Goal: Information Seeking & Learning: Learn about a topic

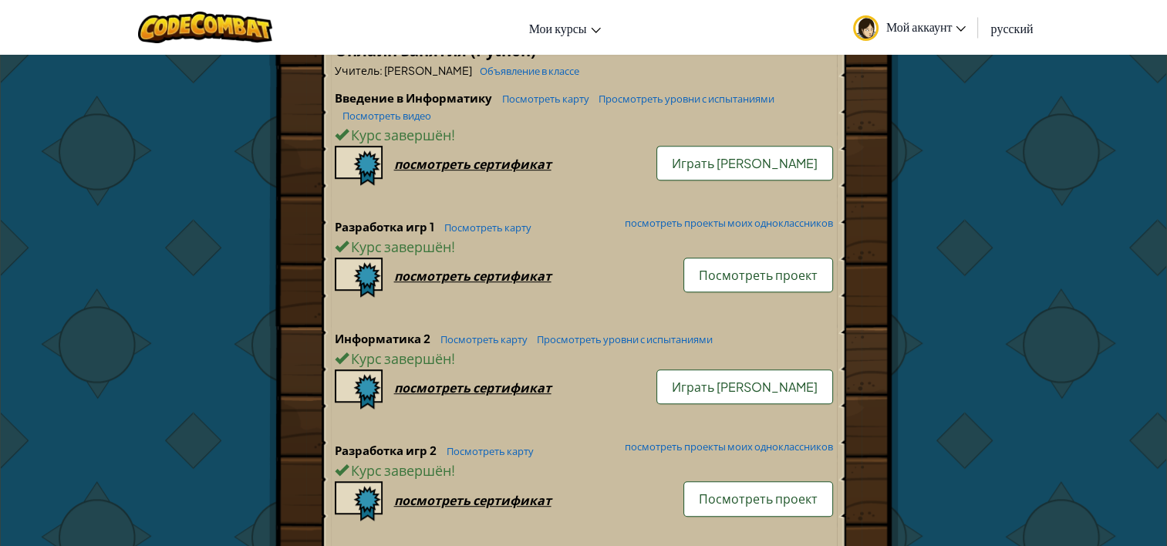
scroll to position [925, 0]
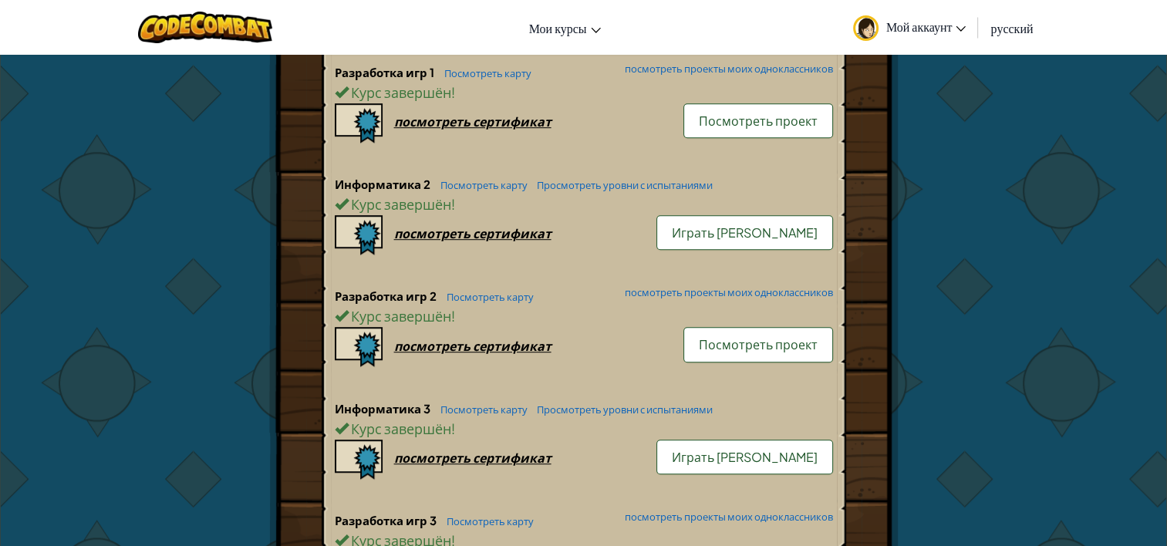
click at [470, 403] on link "Посмотреть карту" at bounding box center [480, 409] width 95 height 12
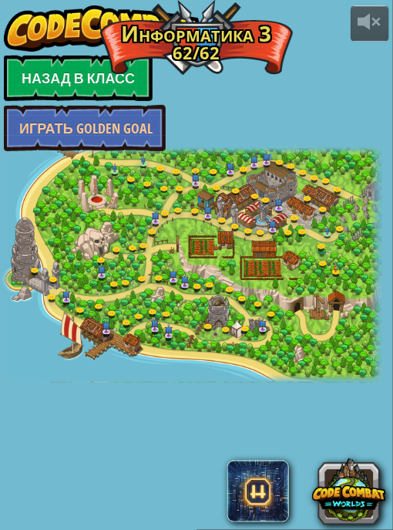
click at [138, 16] on img at bounding box center [102, 28] width 197 height 46
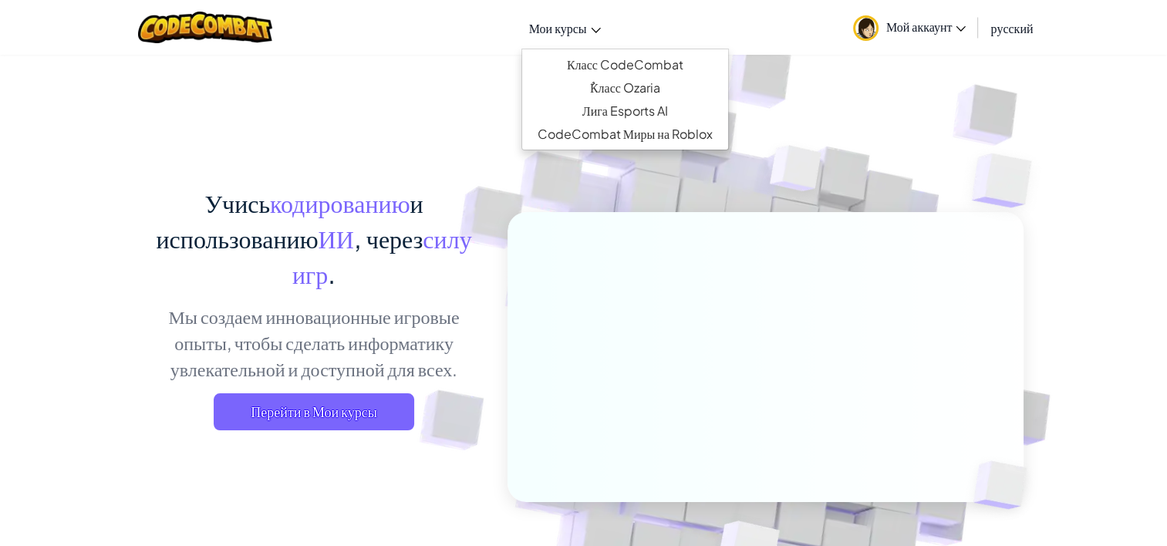
click at [581, 35] on span "Мои курсы" at bounding box center [558, 28] width 58 height 16
click at [601, 59] on link "Класс CodeCombat" at bounding box center [625, 64] width 206 height 23
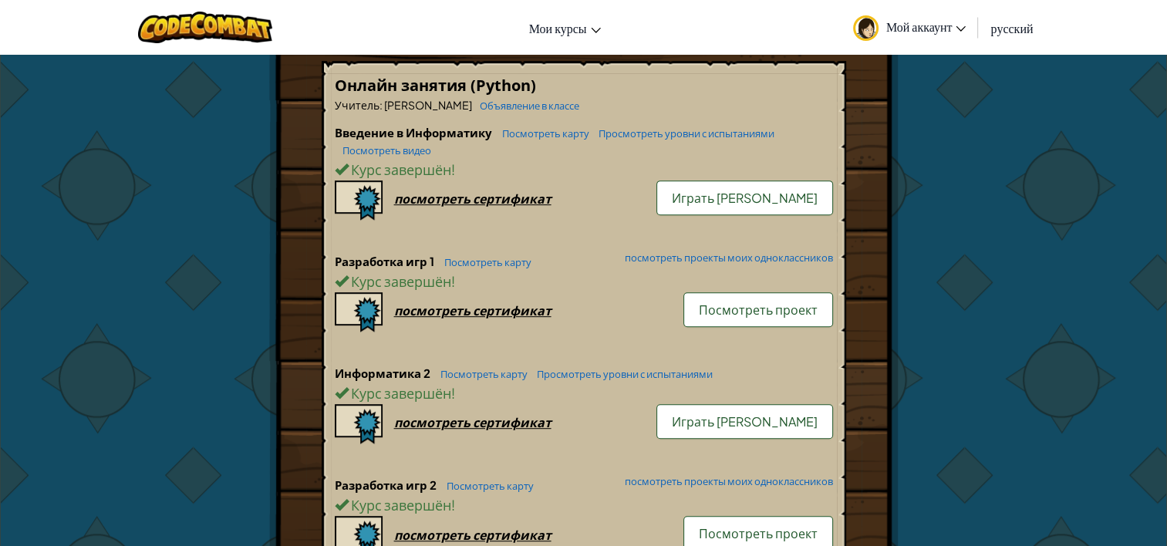
scroll to position [1079, 0]
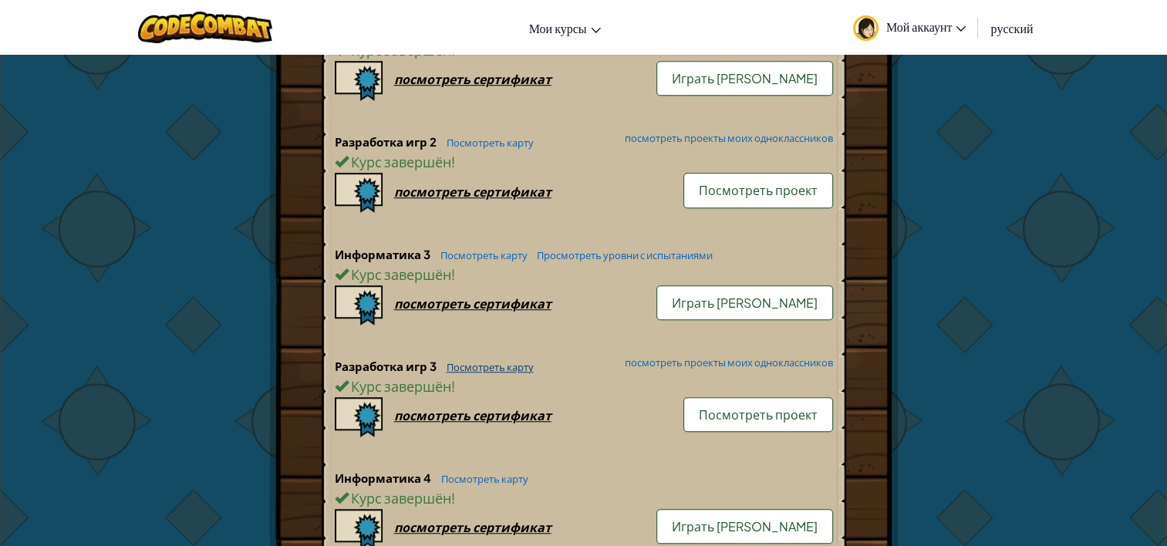
click at [508, 361] on link "Посмотреть карту" at bounding box center [486, 367] width 95 height 12
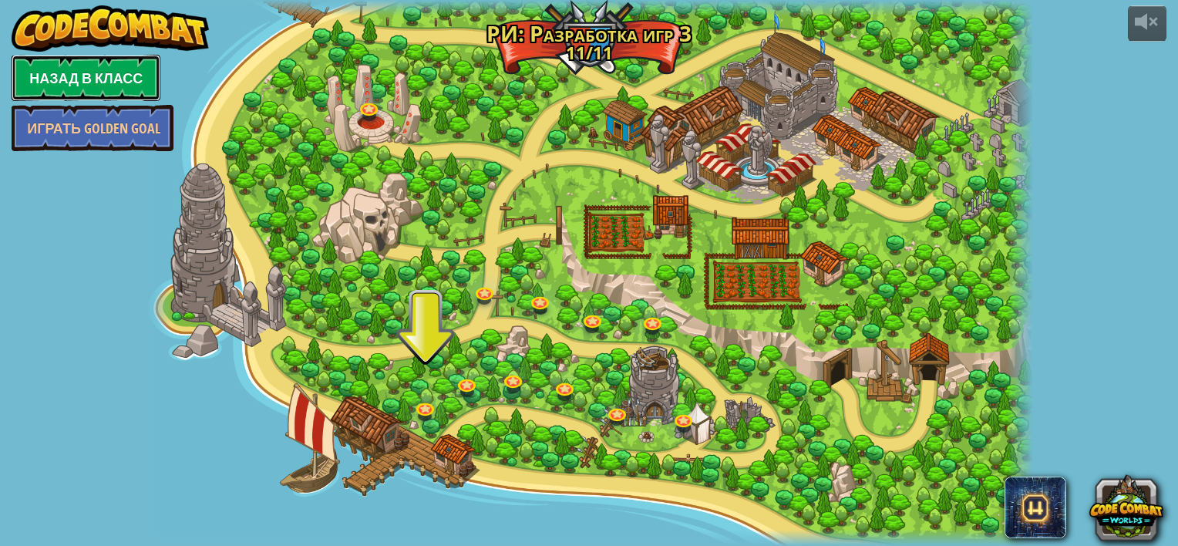
click at [99, 81] on link "Назад в класс" at bounding box center [86, 78] width 149 height 46
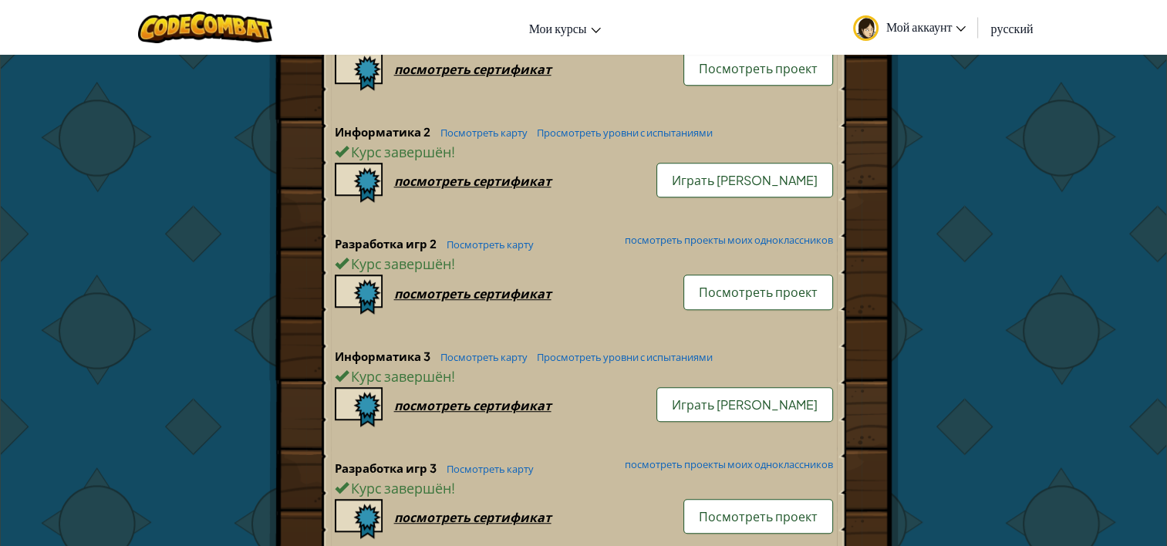
scroll to position [1002, 0]
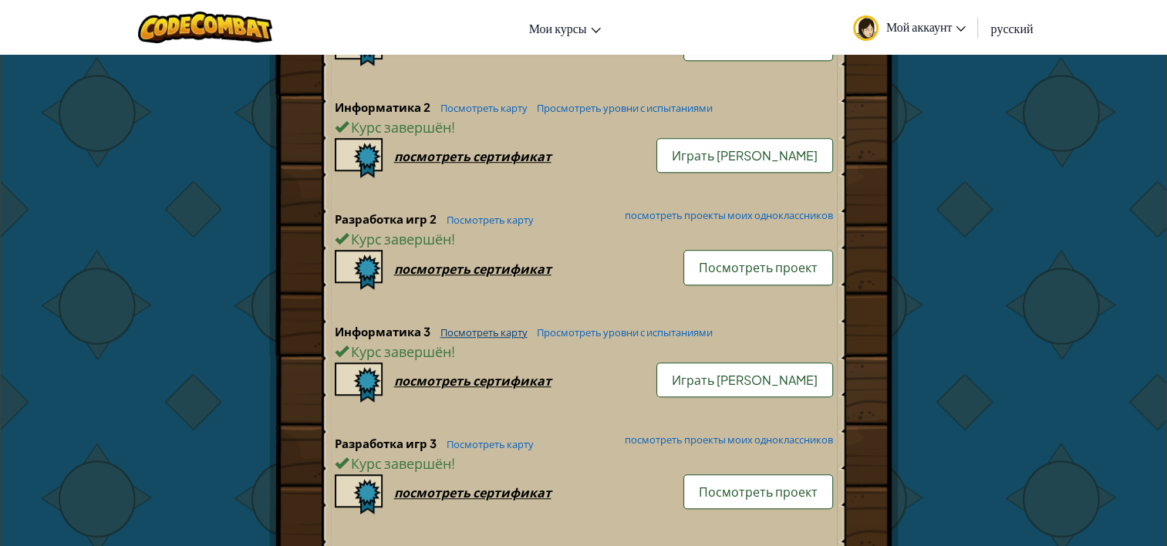
click at [493, 326] on link "Посмотреть карту" at bounding box center [480, 332] width 95 height 12
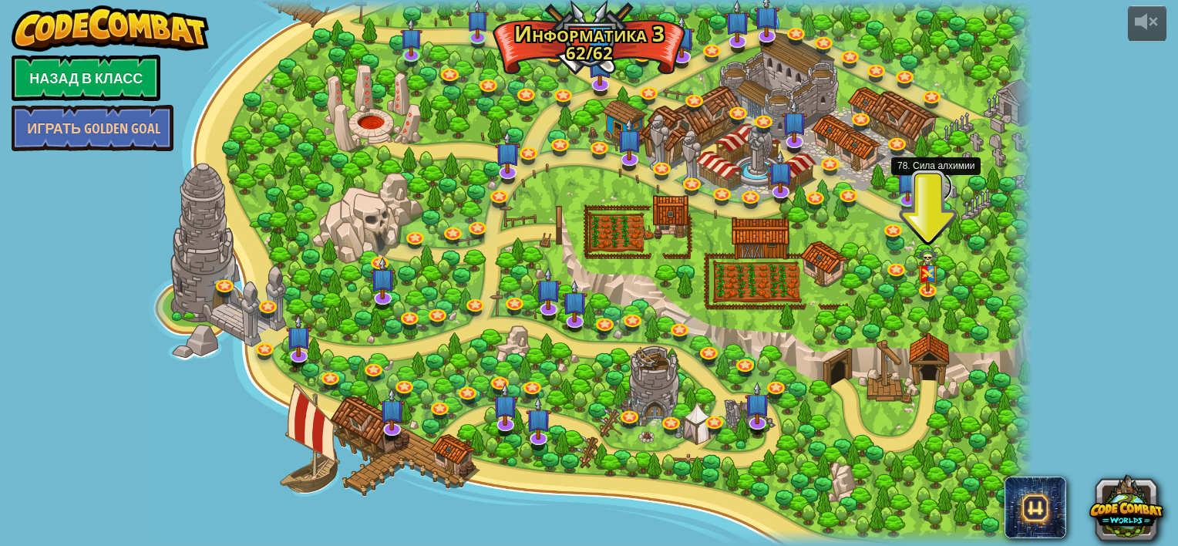
click at [939, 184] on link at bounding box center [936, 186] width 31 height 31
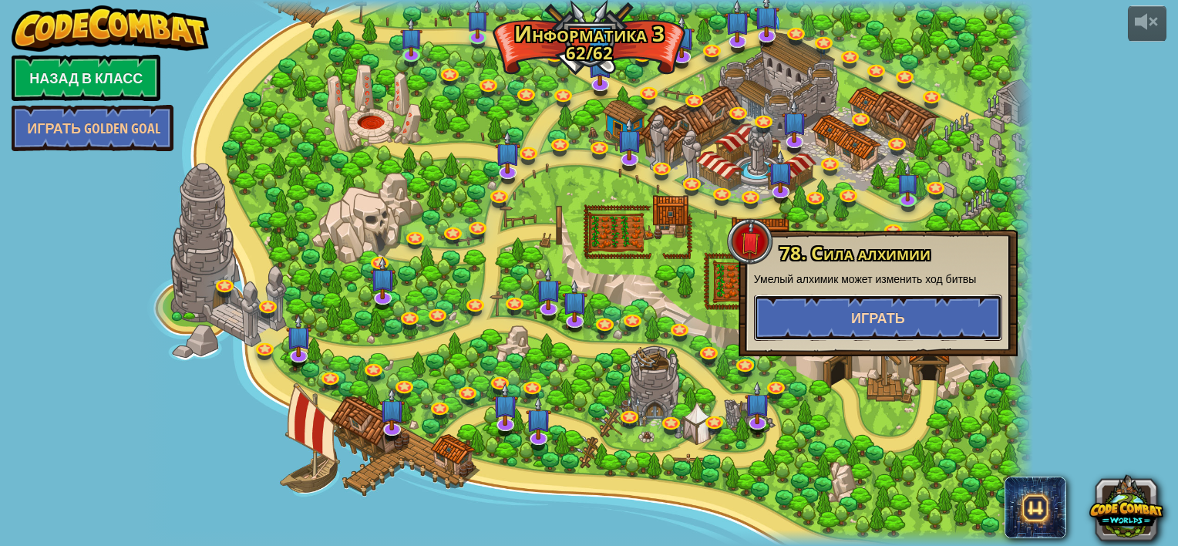
click at [886, 307] on button "Играть" at bounding box center [878, 318] width 248 height 46
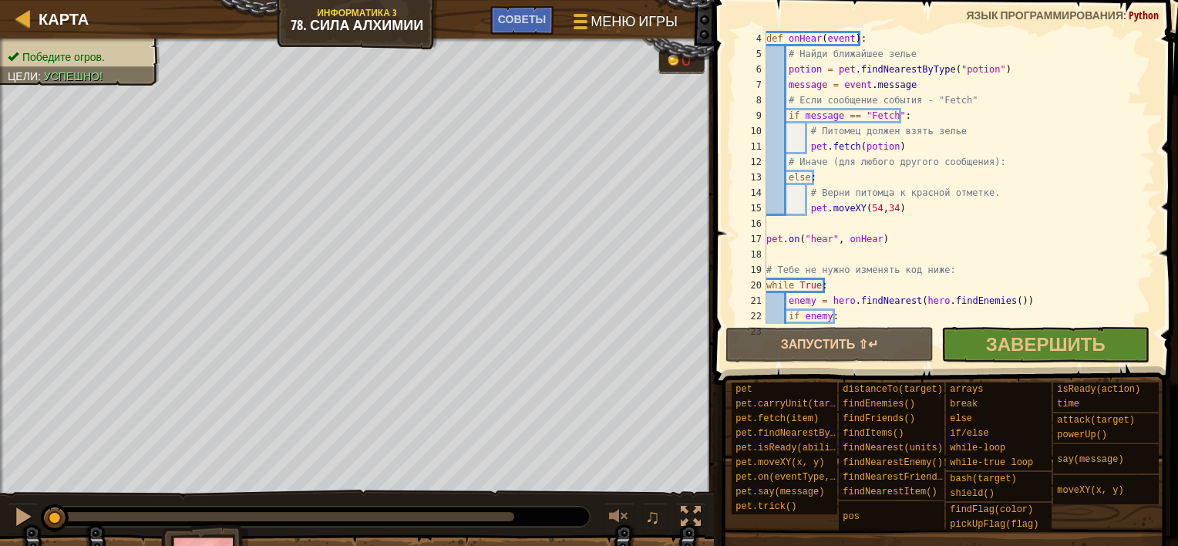
scroll to position [46, 0]
